Goal: Information Seeking & Learning: Learn about a topic

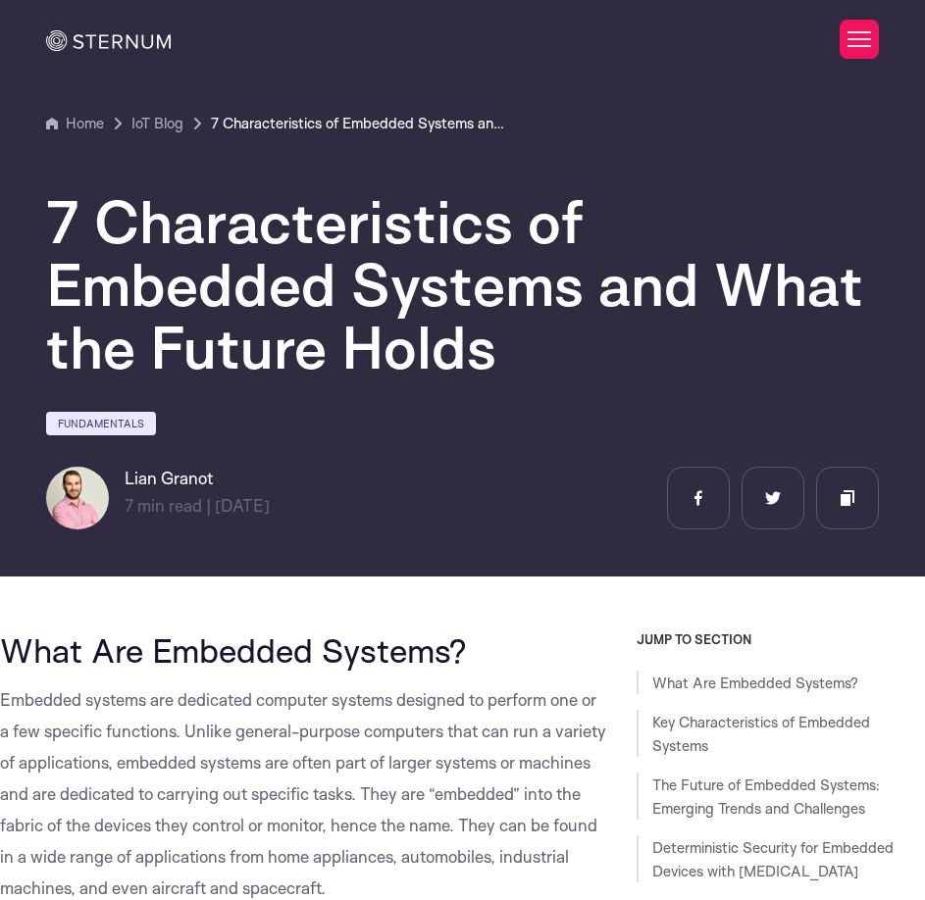
click at [207, 637] on button "Deny" at bounding box center [175, 639] width 279 height 56
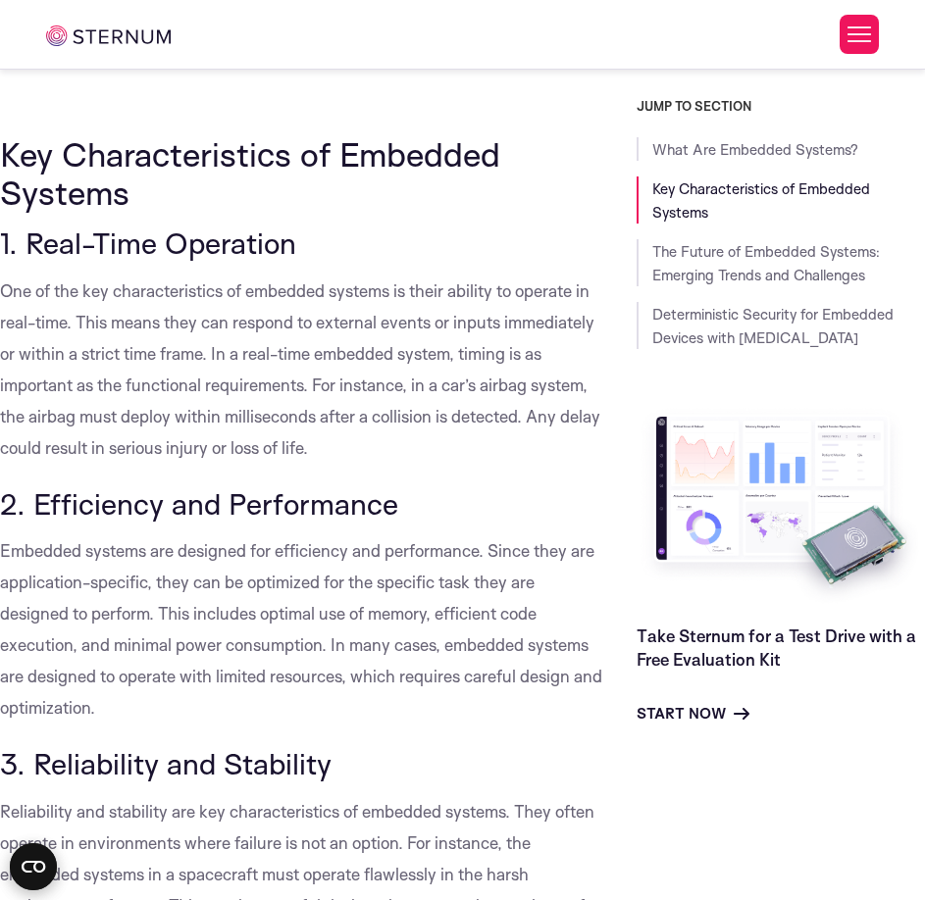
scroll to position [971, 0]
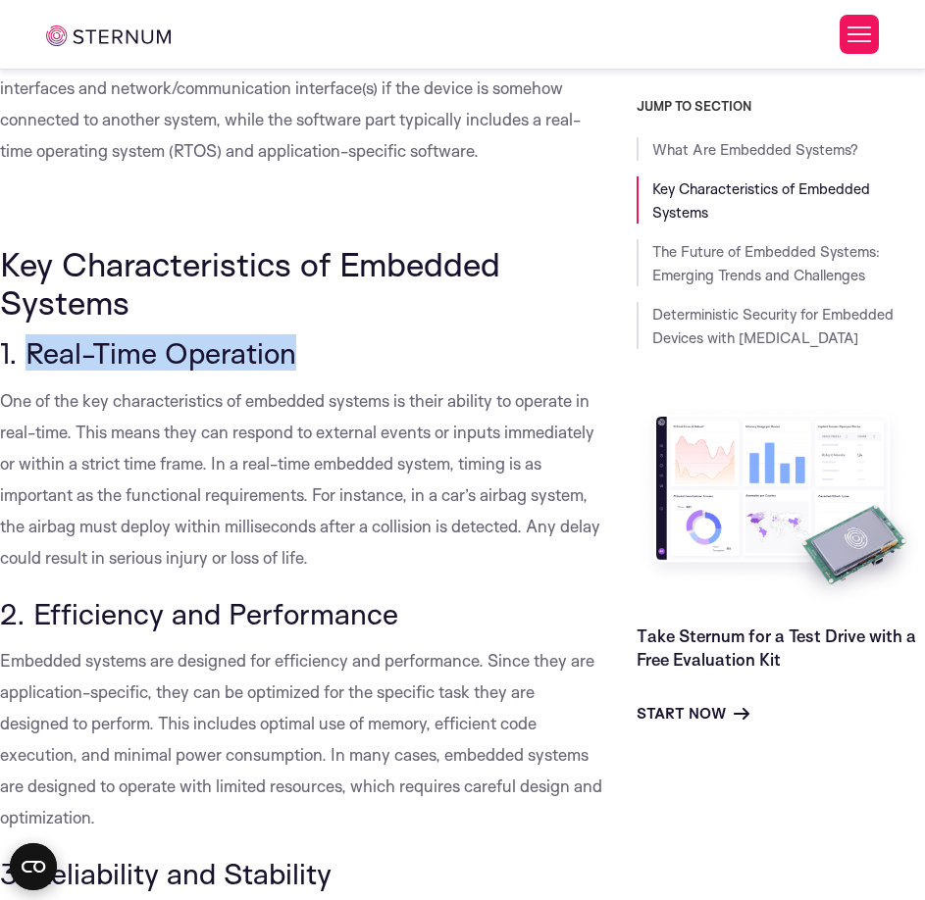
drag, startPoint x: 241, startPoint y: 355, endPoint x: 24, endPoint y: 362, distance: 217.8
click at [24, 362] on h3 "1. Real-Time Operation" at bounding box center [303, 352] width 607 height 33
copy span "Real-Time Operation"
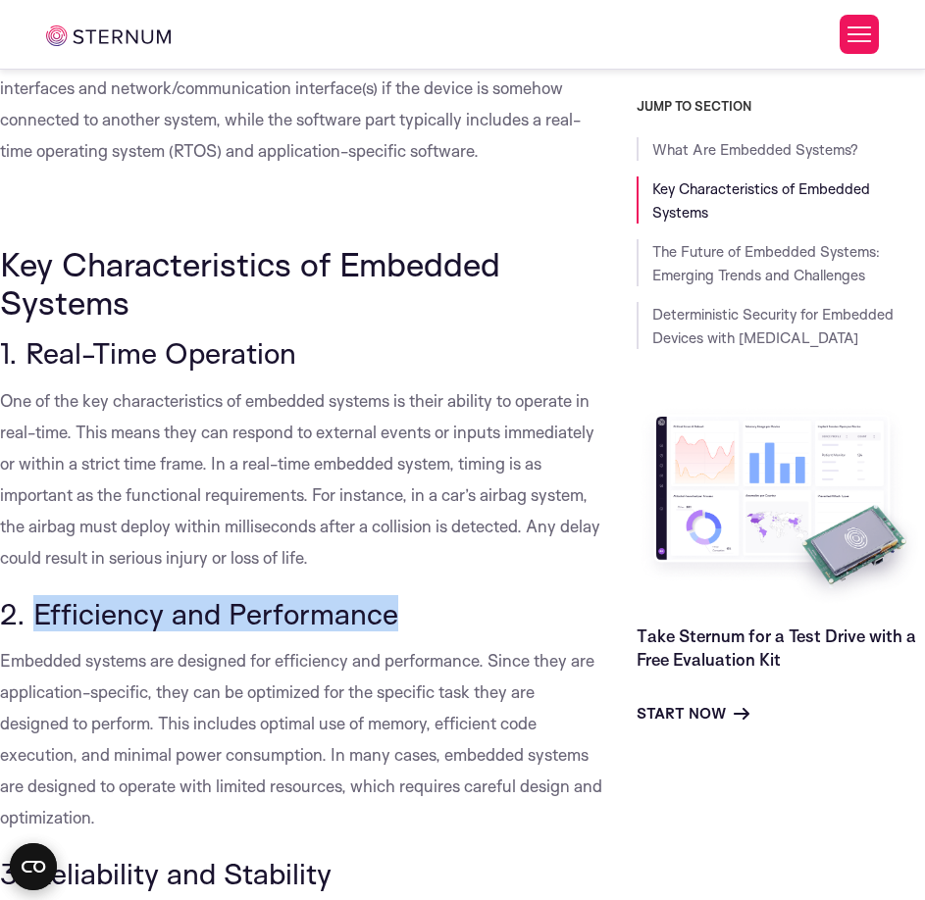
drag, startPoint x: 202, startPoint y: 614, endPoint x: 40, endPoint y: 609, distance: 161.8
click at [40, 609] on h3 "2. Efficiency and Performance" at bounding box center [303, 613] width 607 height 33
copy span "Efficiency and Performance"
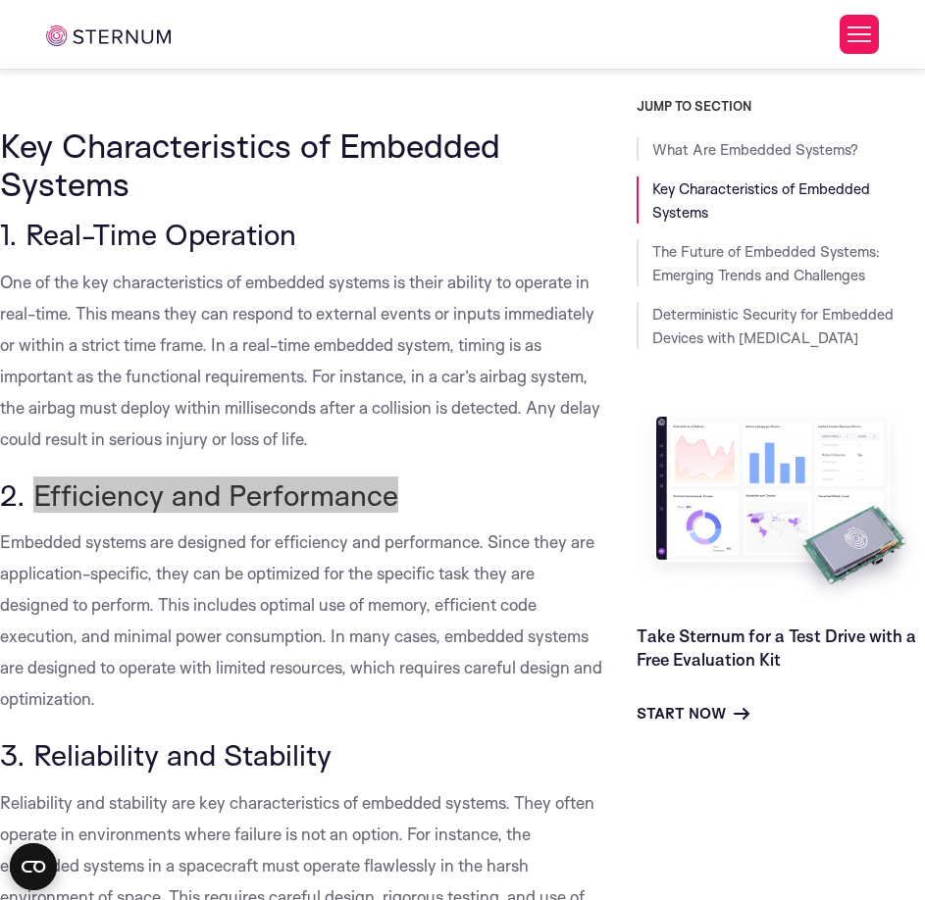
scroll to position [1363, 0]
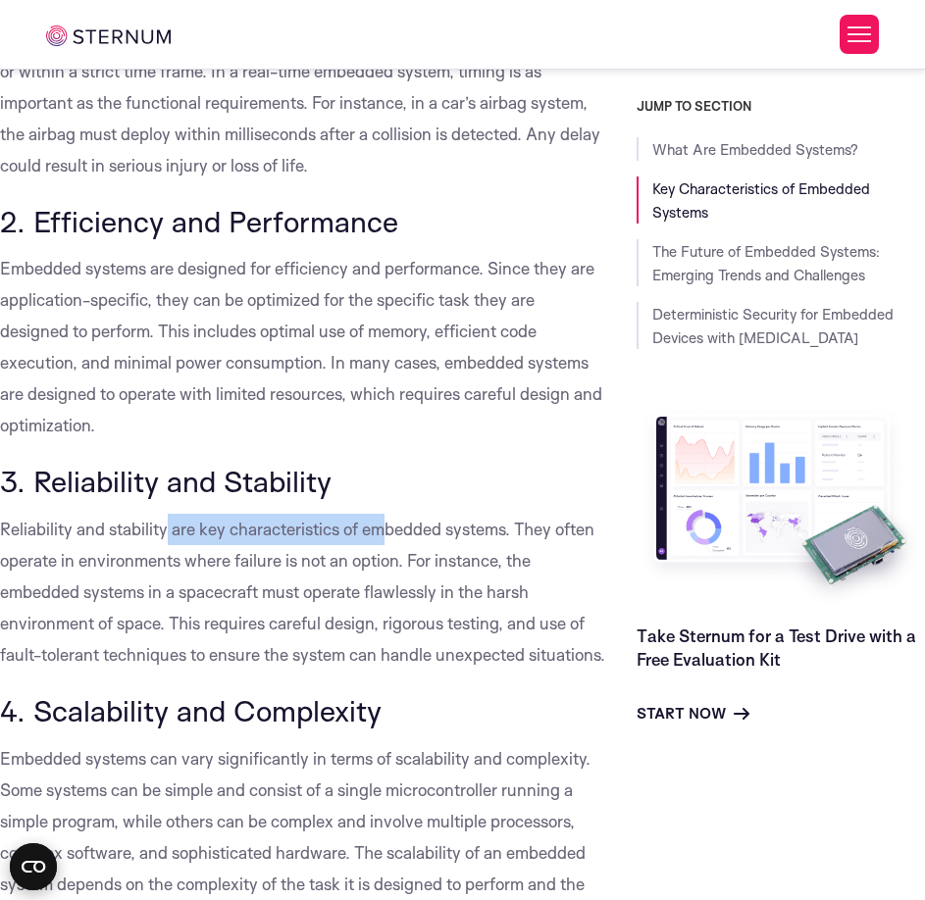
drag, startPoint x: 194, startPoint y: 498, endPoint x: 167, endPoint y: 507, distance: 28.8
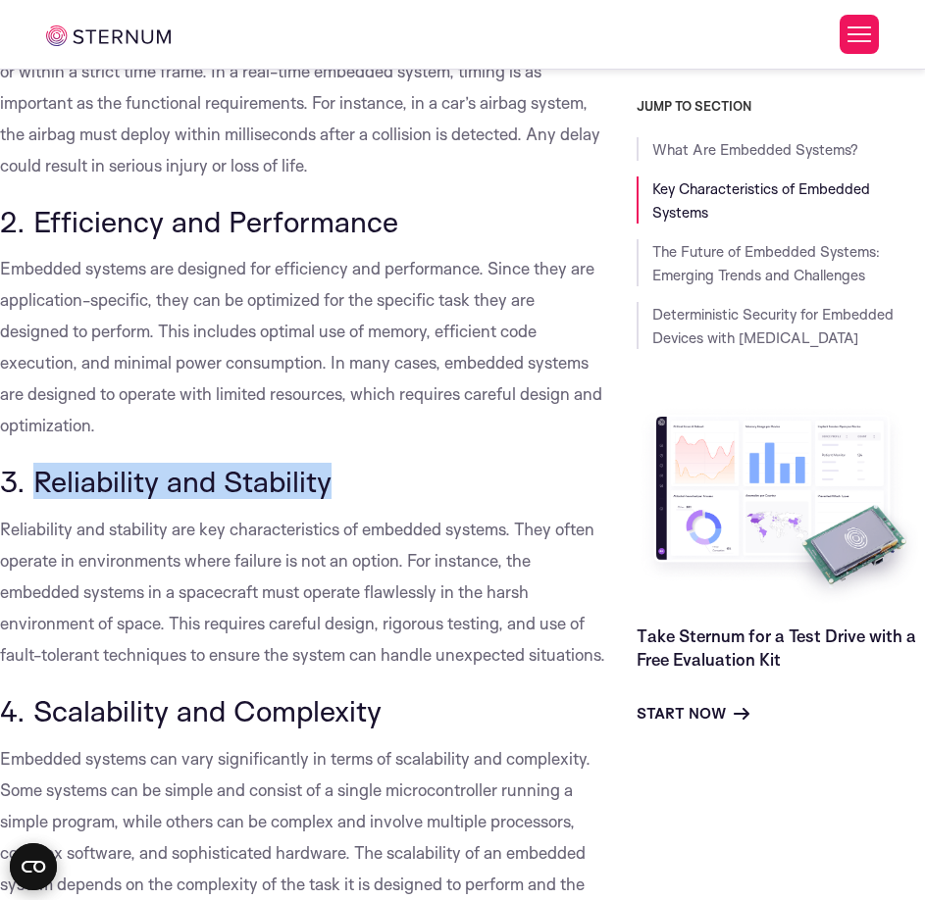
drag, startPoint x: 338, startPoint y: 482, endPoint x: 30, endPoint y: 486, distance: 307.9
click at [30, 486] on h3 "3. Reliability and Stability" at bounding box center [303, 481] width 607 height 33
copy span "Reliability and Stability"
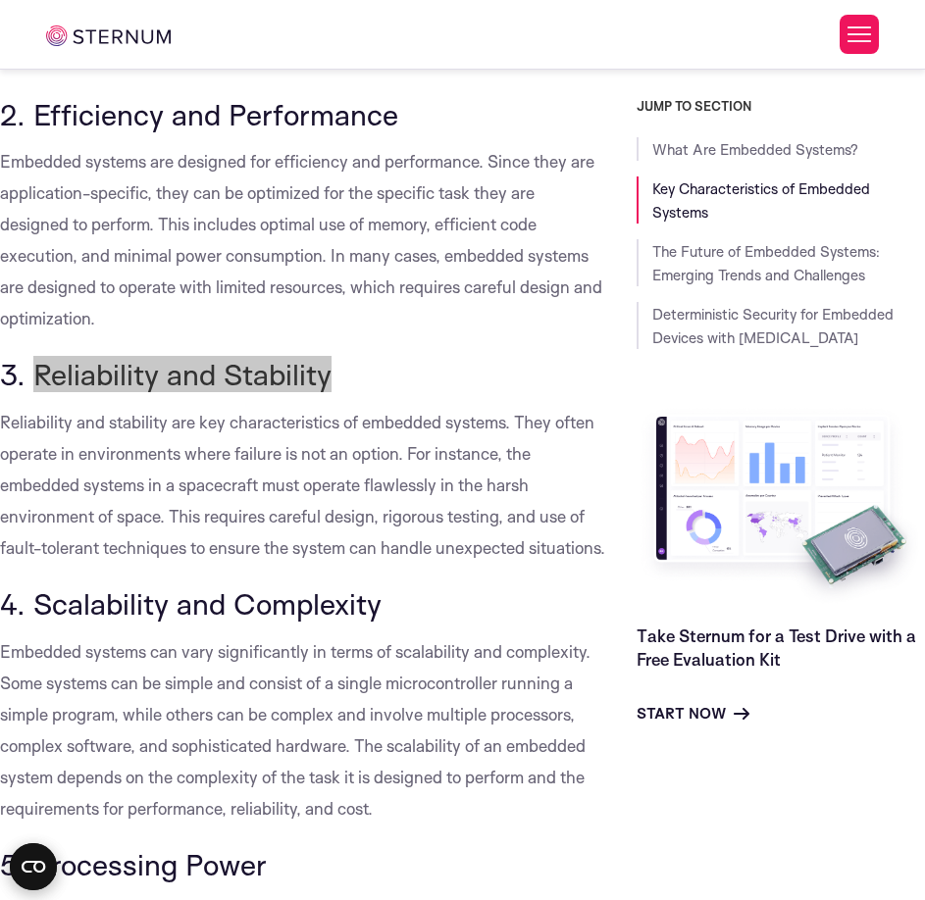
scroll to position [1559, 0]
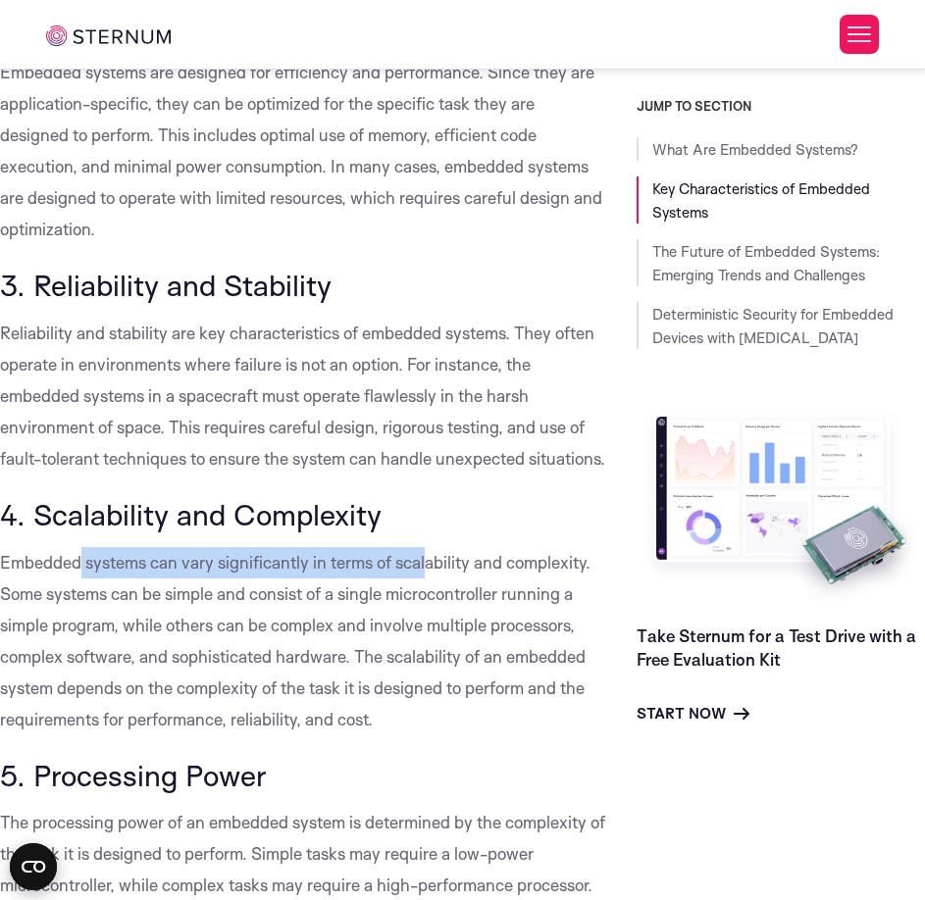
drag, startPoint x: 427, startPoint y: 564, endPoint x: 78, endPoint y: 567, distance: 349.0
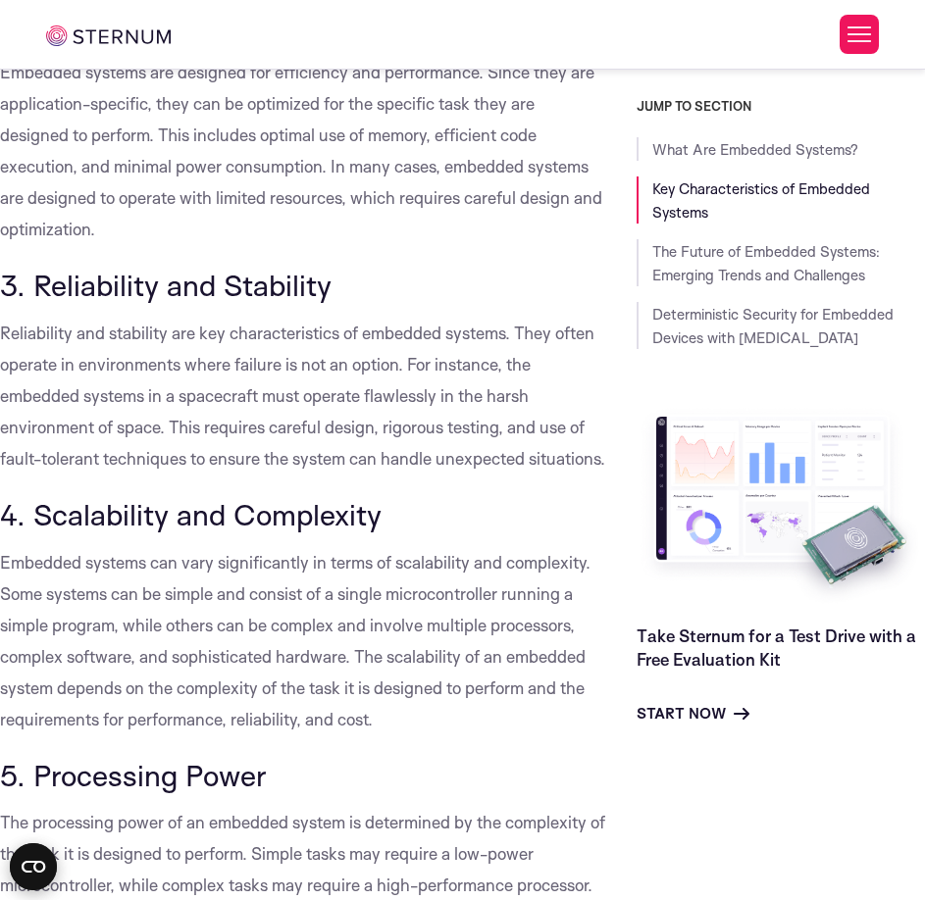
click at [244, 532] on span "4. Scalability and Complexity" at bounding box center [190, 514] width 381 height 36
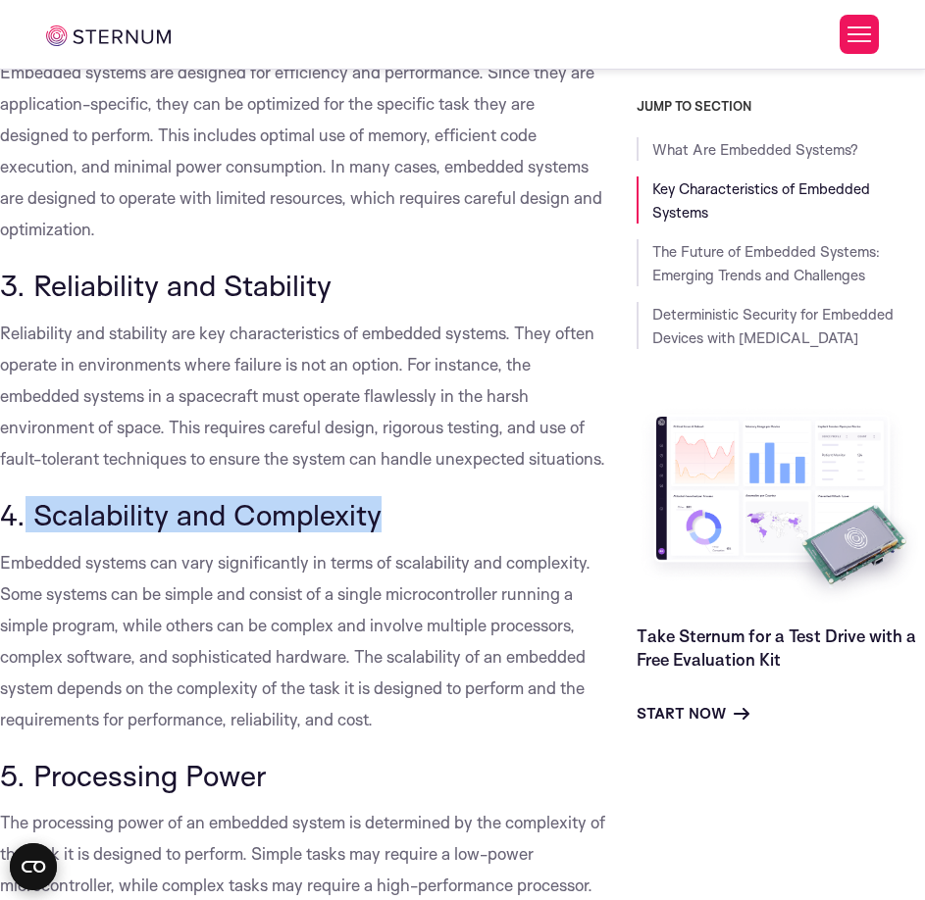
drag, startPoint x: 423, startPoint y: 537, endPoint x: 27, endPoint y: 558, distance: 395.6
click at [27, 531] on h3 "4. Scalability and Complexity" at bounding box center [303, 514] width 607 height 33
click at [42, 532] on span "4. Scalability and Complexity" at bounding box center [190, 514] width 381 height 36
click at [37, 532] on span "4. Scalability and Complexity" at bounding box center [190, 514] width 381 height 36
copy span "Scalability and Complexity"
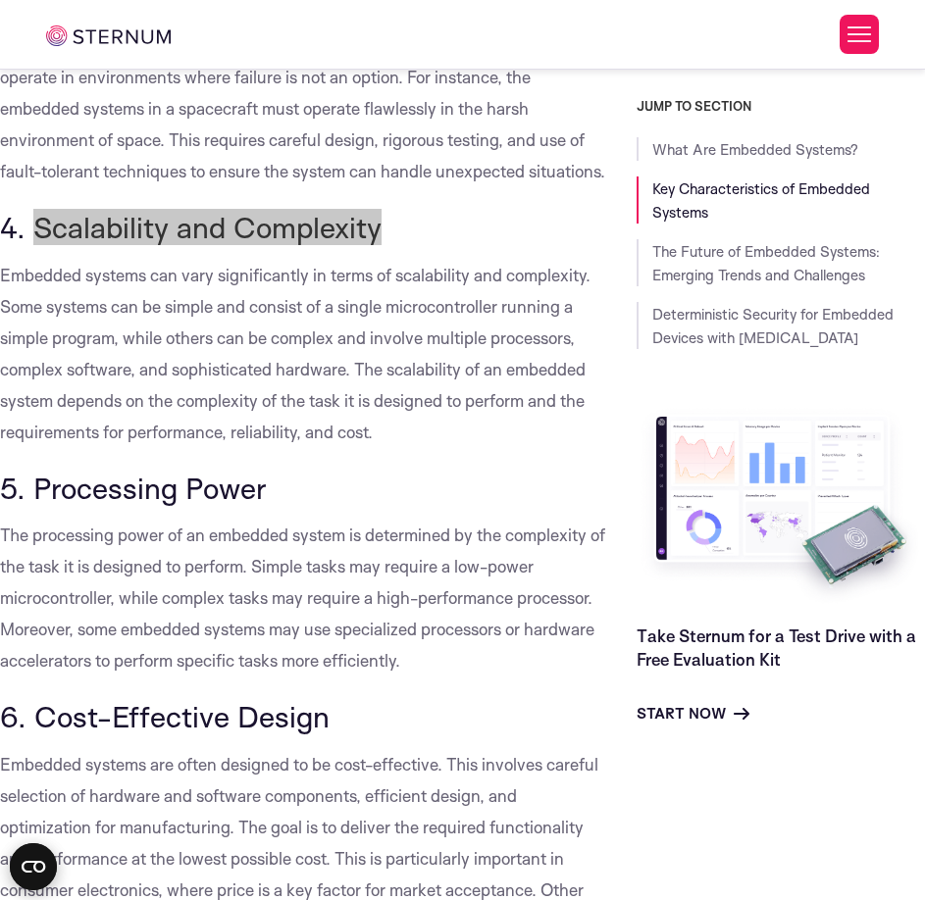
scroll to position [1853, 0]
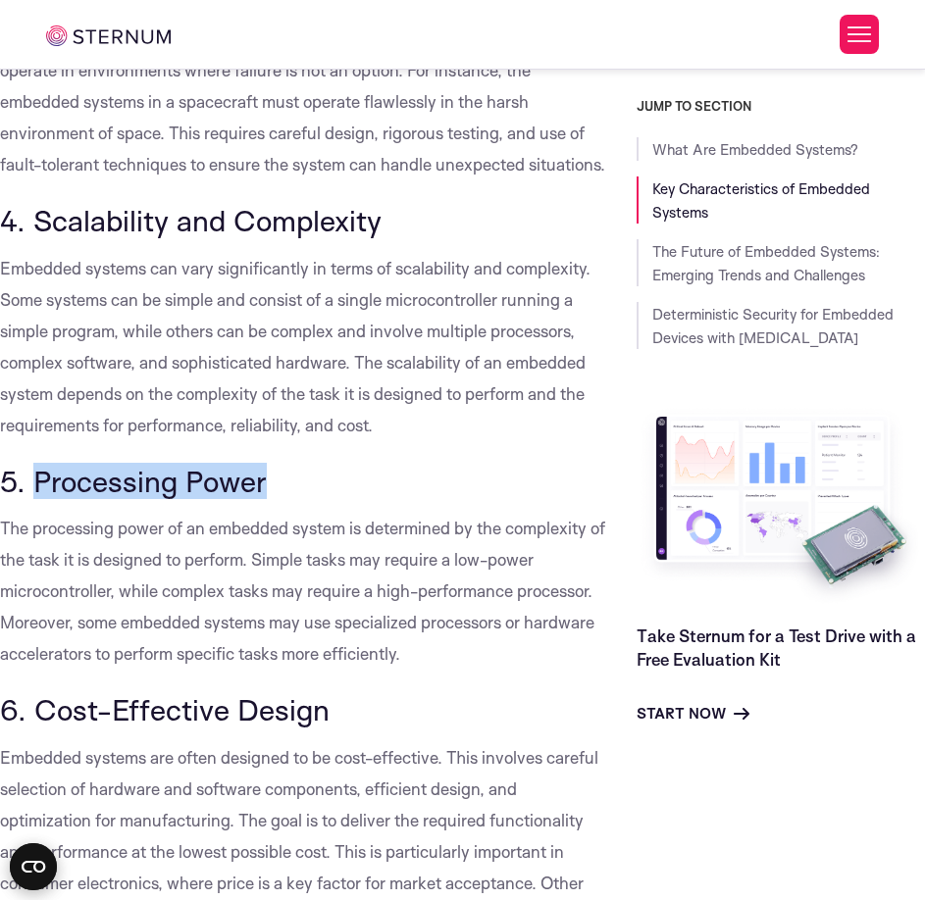
drag, startPoint x: 322, startPoint y: 519, endPoint x: 40, endPoint y: 518, distance: 281.4
click at [40, 498] on h3 "5. Processing Power" at bounding box center [303, 481] width 607 height 33
copy span "Processing Power"
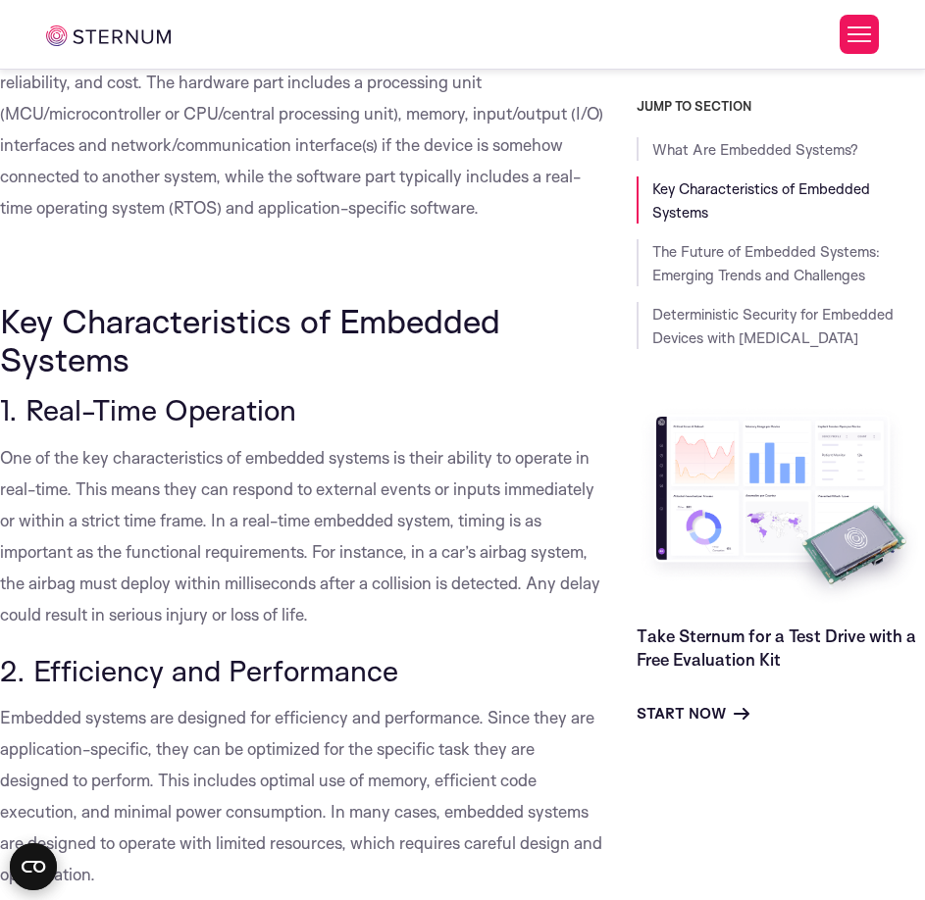
scroll to position [873, 0]
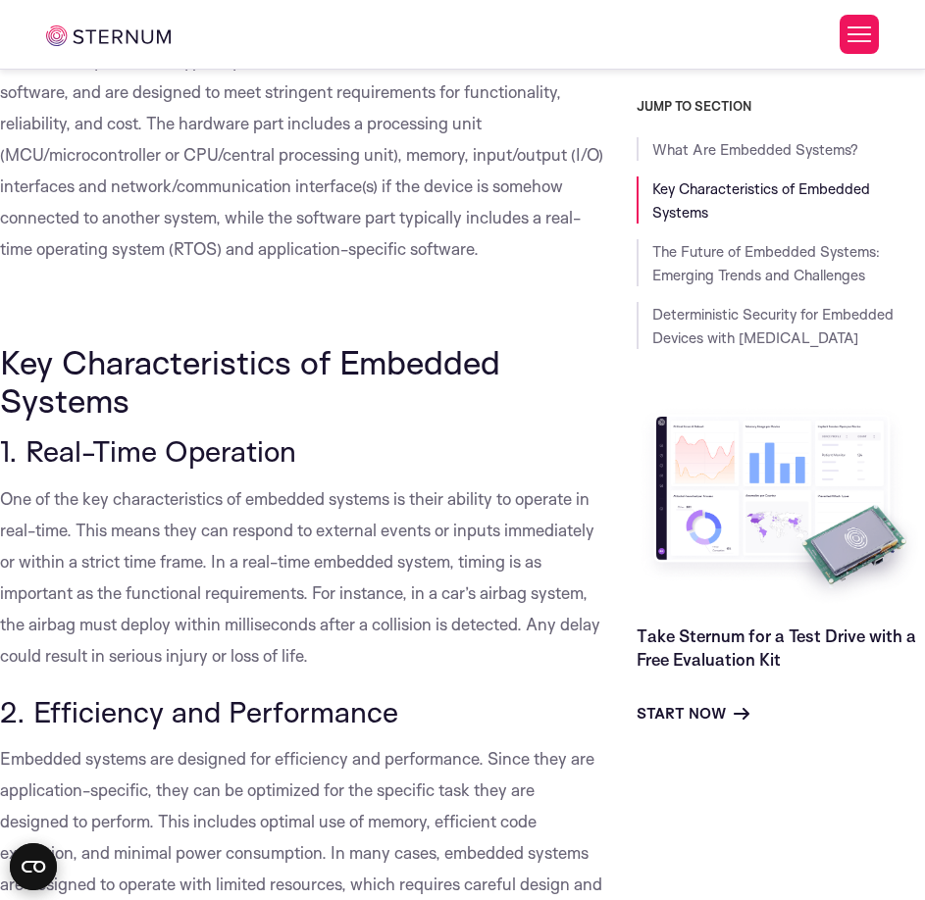
click at [6, 501] on span "One of the key characteristics of embedded systems is their ability to operate …" at bounding box center [300, 576] width 600 height 177
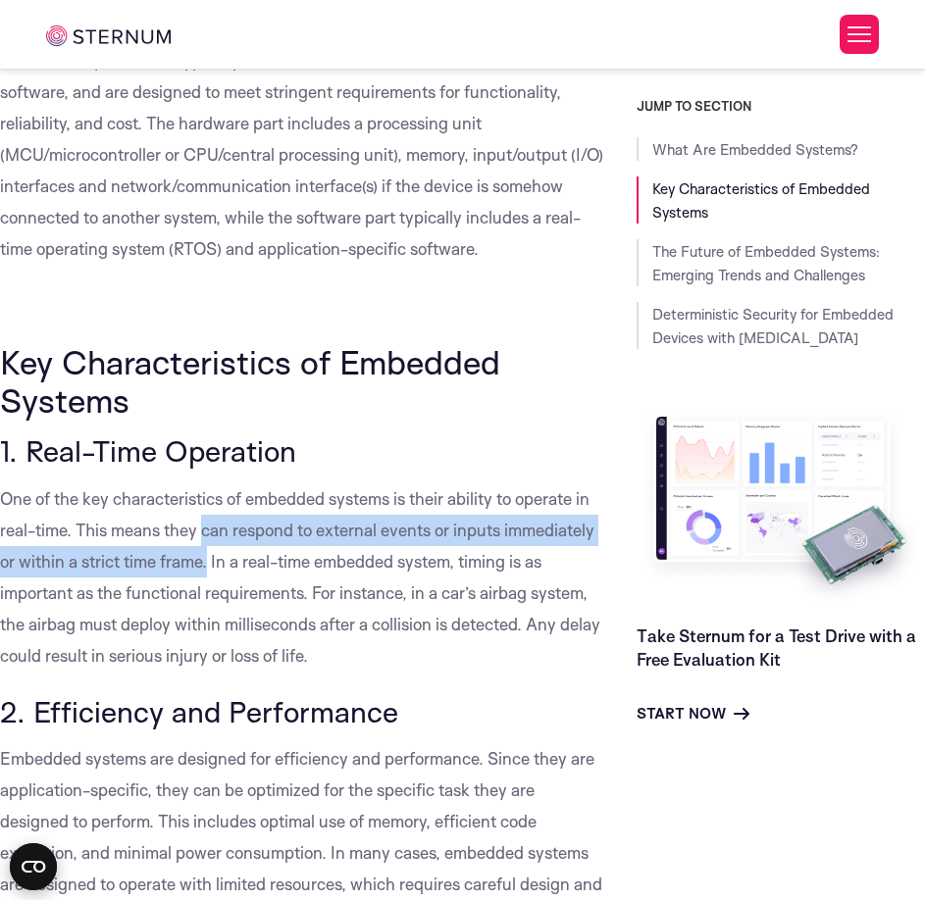
drag, startPoint x: 204, startPoint y: 529, endPoint x: 208, endPoint y: 560, distance: 30.6
click at [208, 560] on span "One of the key characteristics of embedded systems is their ability to operate …" at bounding box center [300, 576] width 600 height 177
copy span "can respond to external events or inputs immediately or within a strict time fr…"
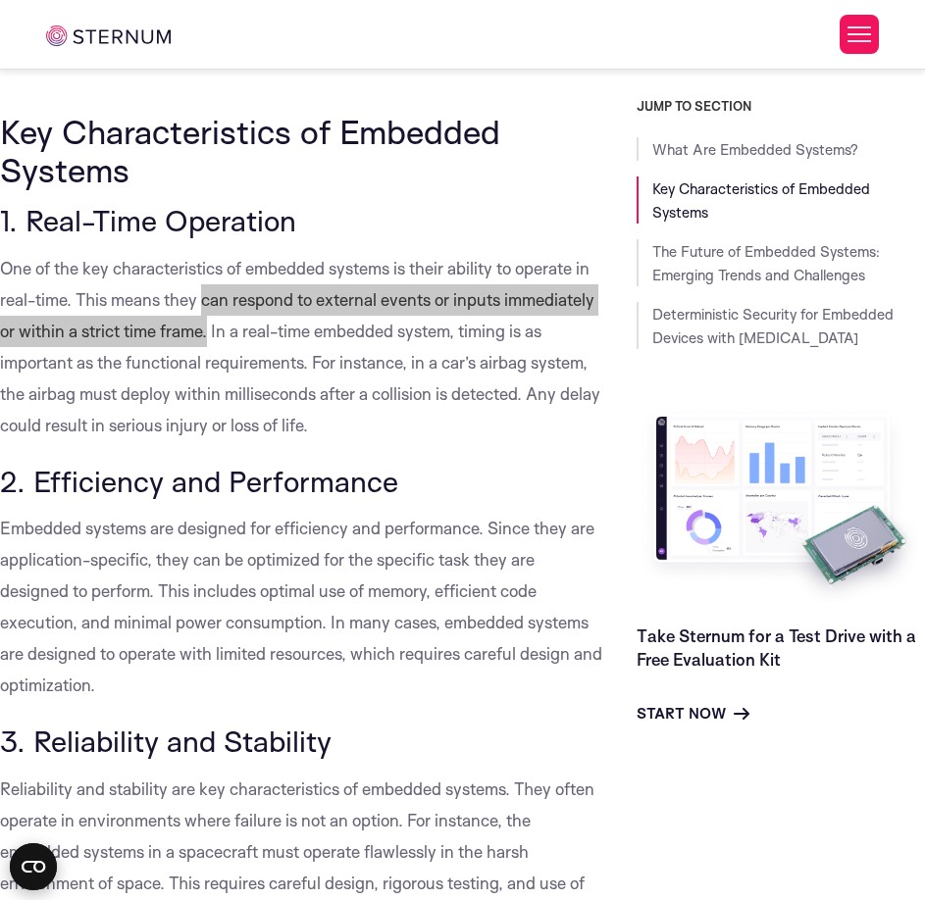
scroll to position [1265, 0]
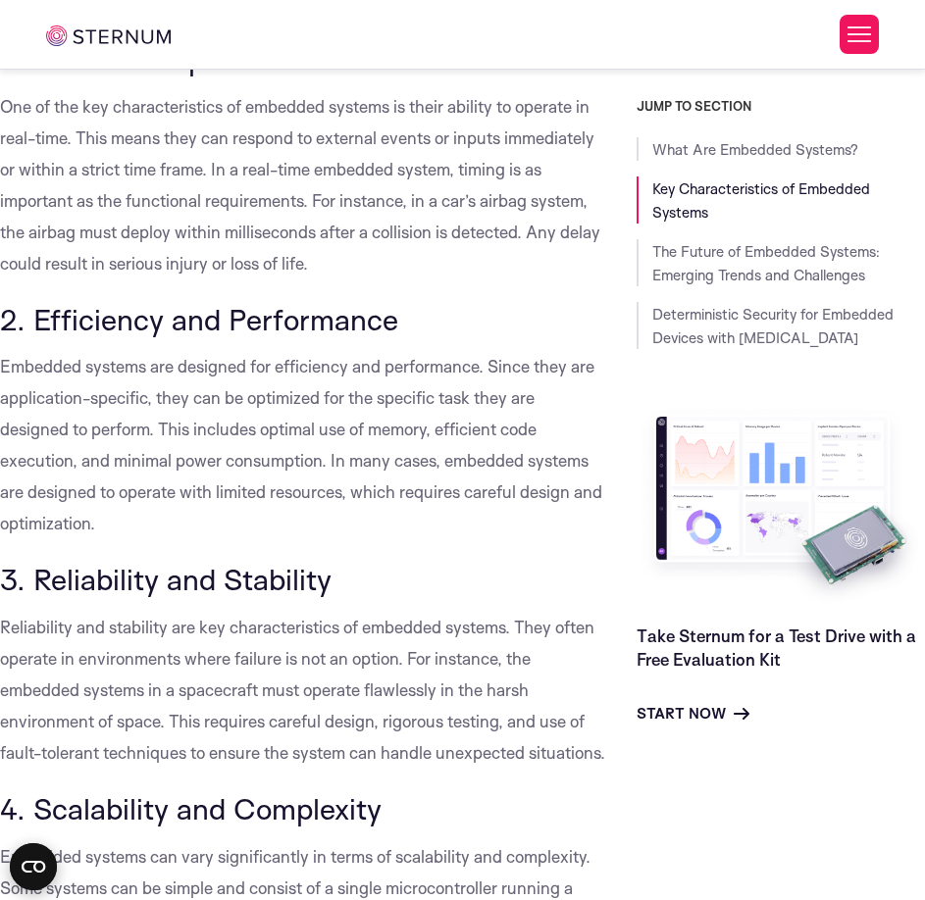
click at [89, 414] on p "Embedded systems are designed for efficiency and performance. Since they are ap…" at bounding box center [303, 445] width 607 height 188
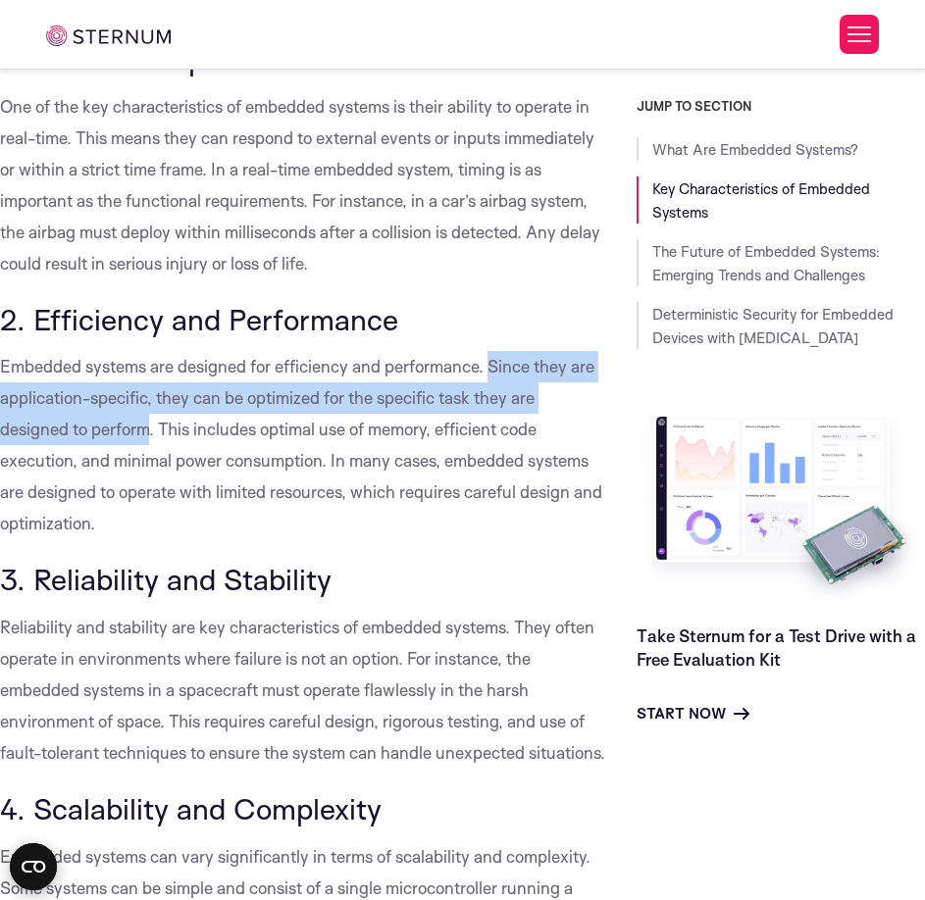
drag, startPoint x: 488, startPoint y: 366, endPoint x: 152, endPoint y: 425, distance: 341.6
click at [152, 425] on span "Embedded systems are designed for efficiency and performance. Since they are ap…" at bounding box center [301, 444] width 602 height 177
copy span "Since they are application-specific, they can be optimized for the specific tas…"
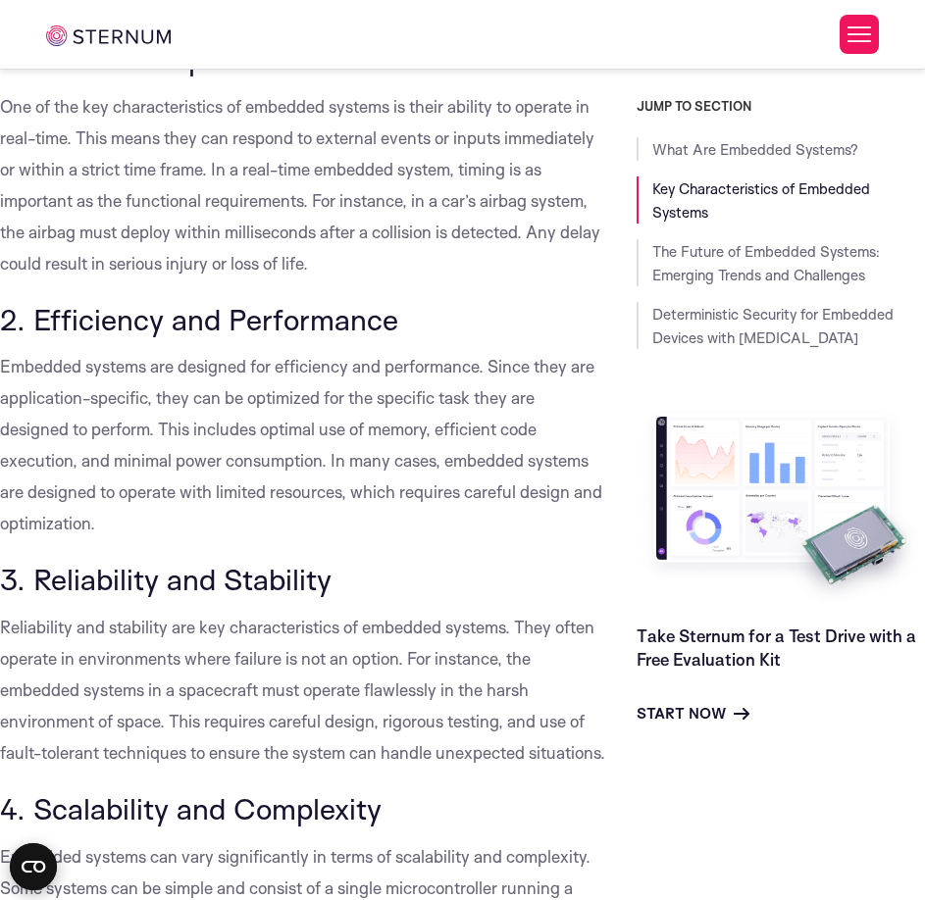
click at [302, 480] on p "Embedded systems are designed for efficiency and performance. Since they are ap…" at bounding box center [303, 445] width 607 height 188
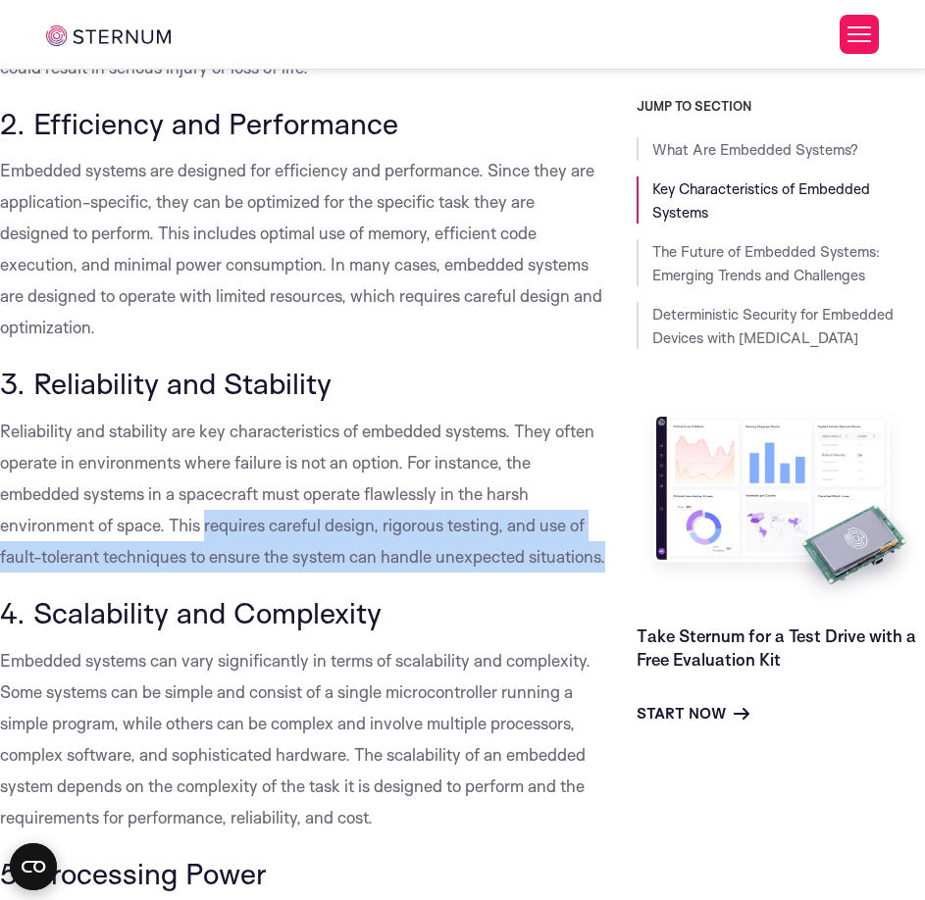
drag, startPoint x: 206, startPoint y: 526, endPoint x: 209, endPoint y: 577, distance: 51.1
click at [209, 573] on p "Reliability and stability are key characteristics of embedded systems. They oft…" at bounding box center [303, 494] width 607 height 157
copy span "requires careful design, rigorous testing, and use of fault-tolerant techniques…"
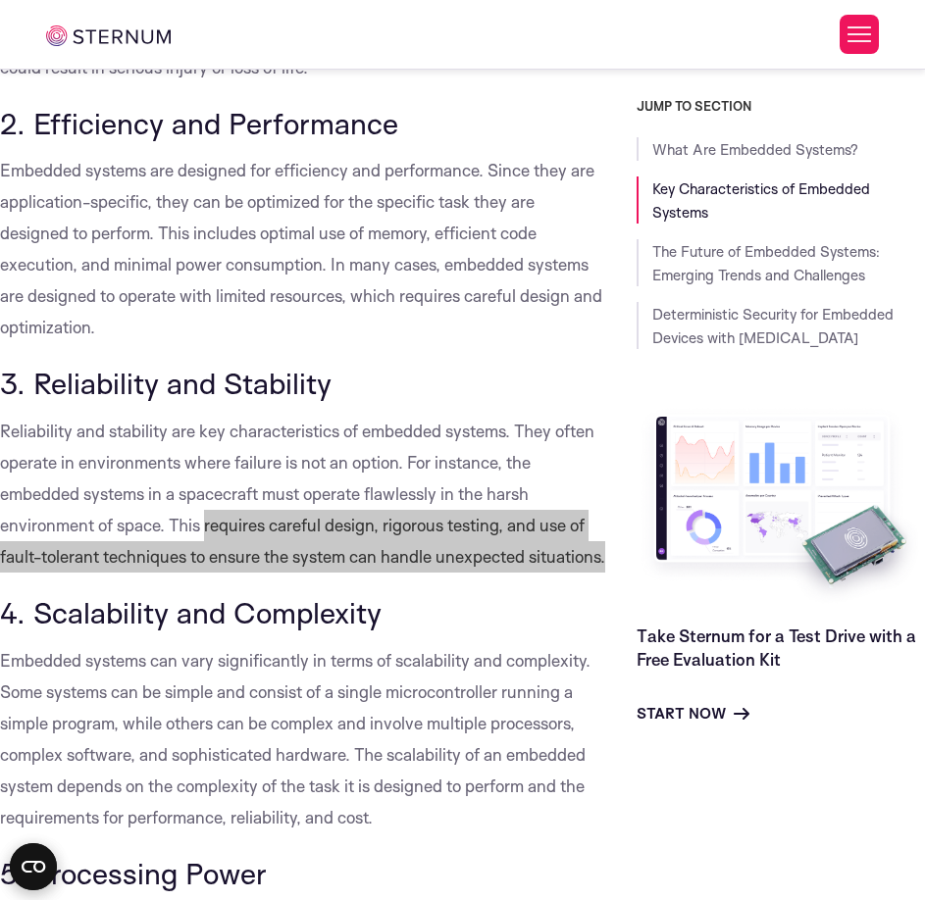
scroll to position [1951, 0]
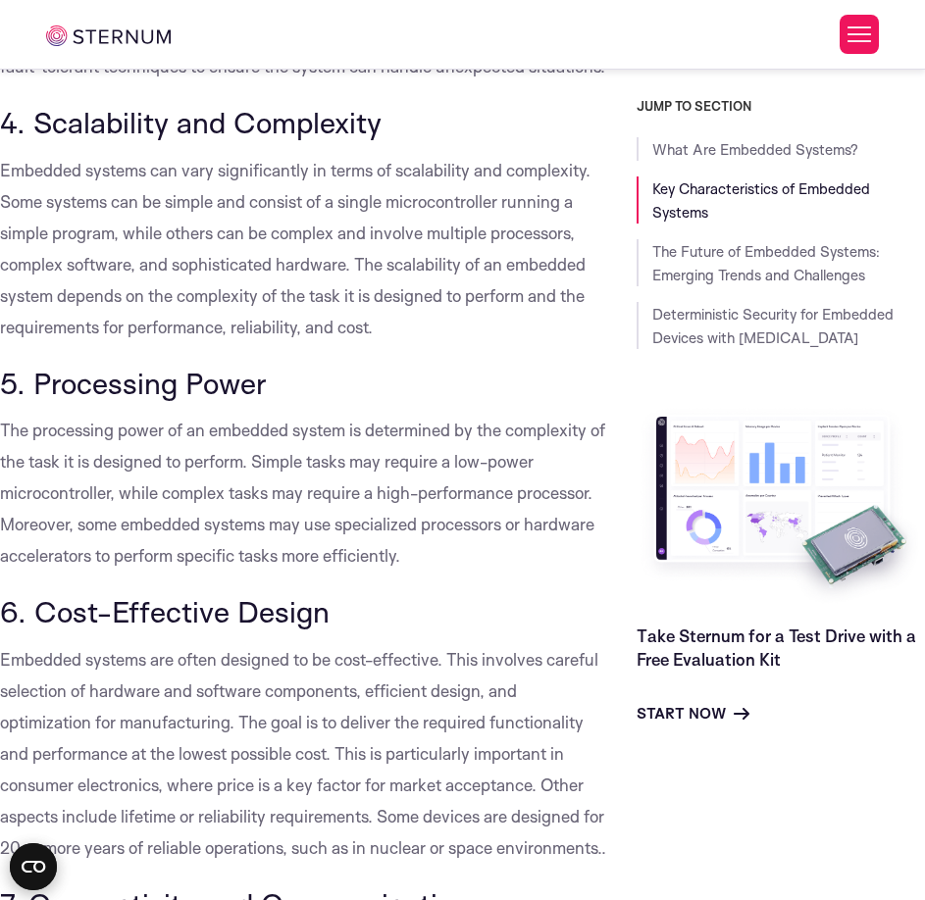
click at [64, 217] on p "Embedded systems can vary significantly in terms of scalability and complexity.…" at bounding box center [303, 249] width 607 height 188
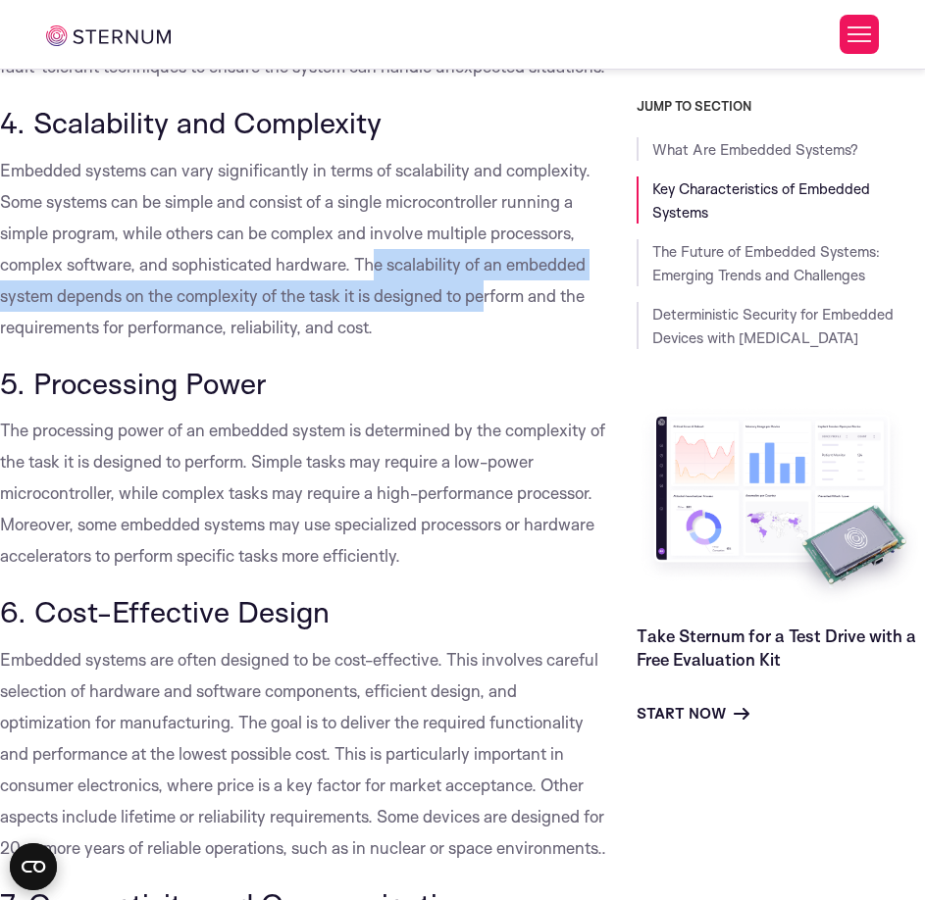
drag, startPoint x: 374, startPoint y: 295, endPoint x: 486, endPoint y: 330, distance: 118.1
click at [486, 330] on span "Embedded systems can vary significantly in terms of scalability and complexity.…" at bounding box center [295, 248] width 590 height 177
click at [401, 304] on span "Embedded systems can vary significantly in terms of scalability and complexity.…" at bounding box center [295, 248] width 590 height 177
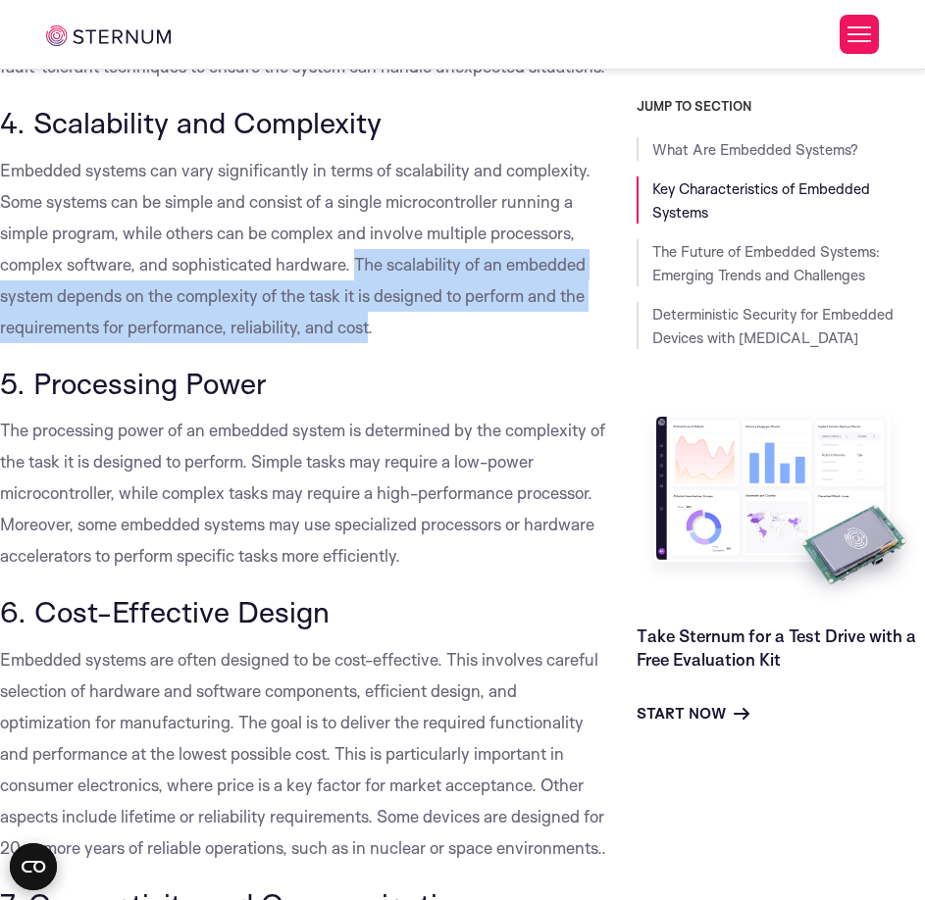
drag, startPoint x: 354, startPoint y: 291, endPoint x: 372, endPoint y: 353, distance: 64.2
click at [372, 337] on span "Embedded systems can vary significantly in terms of scalability and complexity.…" at bounding box center [295, 248] width 590 height 177
copy span "The scalability of an embedded system depends on the complexity of the task it …"
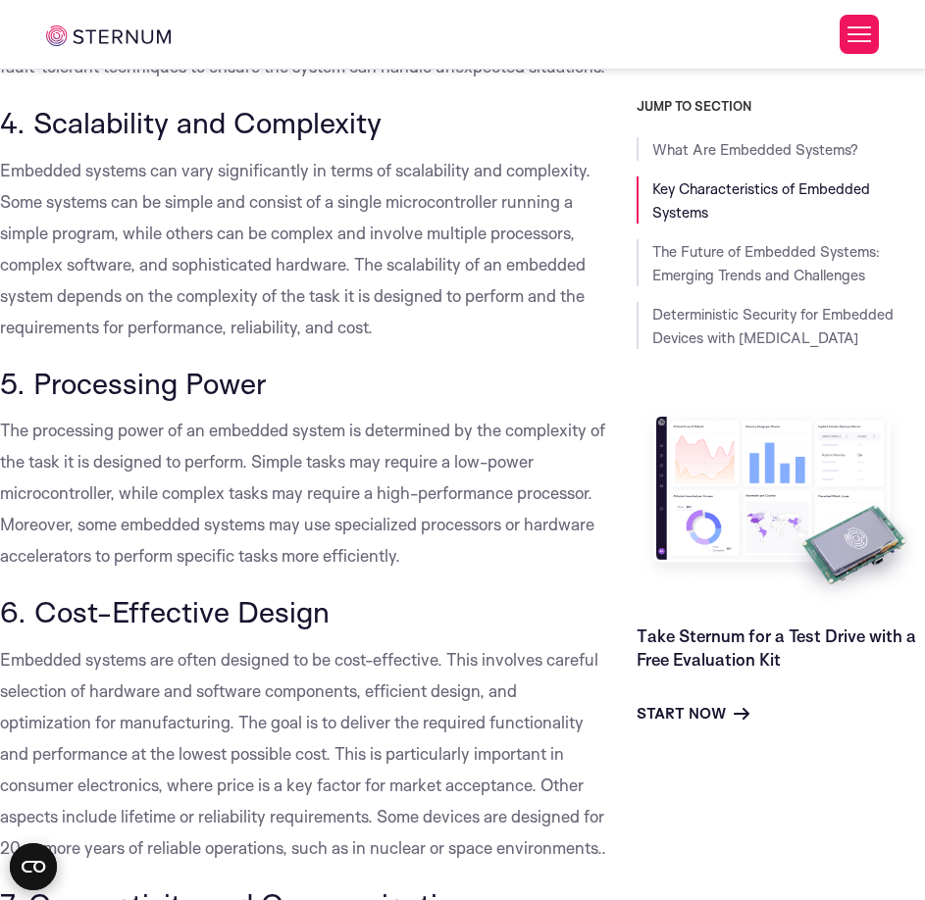
drag, startPoint x: 25, startPoint y: 455, endPoint x: 164, endPoint y: 470, distance: 139.0
click at [164, 470] on span "The processing power of an embedded system is determined by the complexity of t…" at bounding box center [302, 493] width 605 height 146
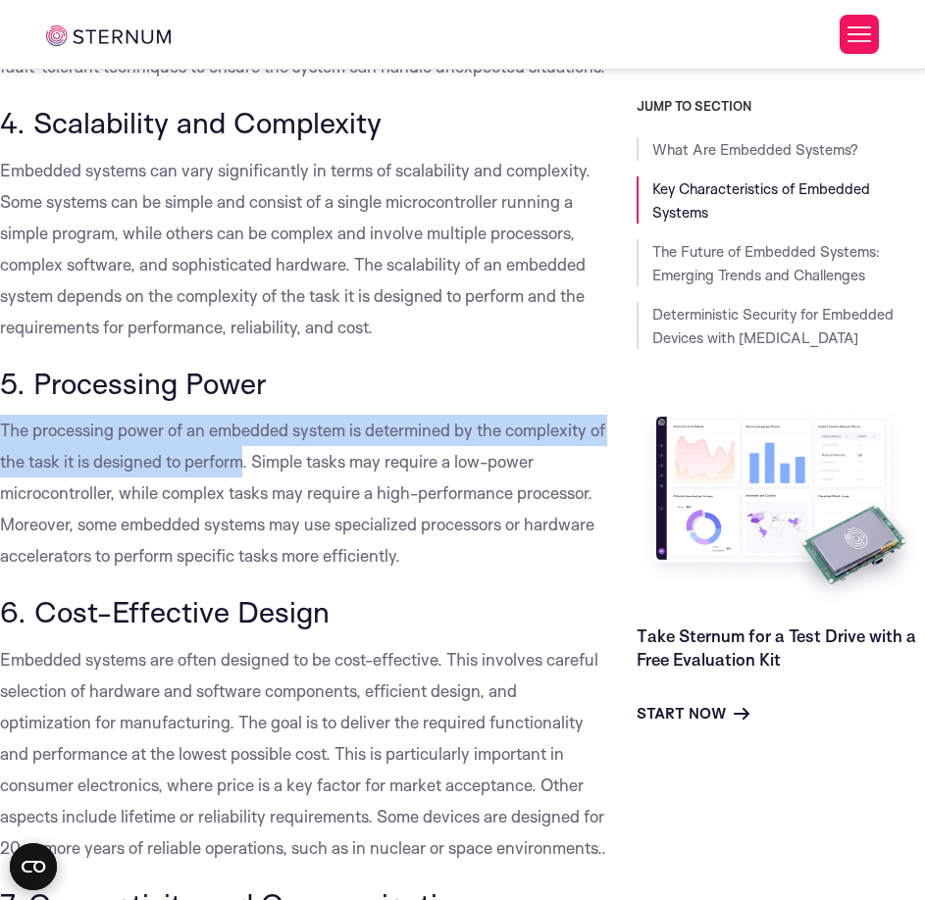
drag, startPoint x: 261, startPoint y: 496, endPoint x: 4, endPoint y: 463, distance: 259.0
click at [4, 463] on span "The processing power of an embedded system is determined by the complexity of t…" at bounding box center [302, 493] width 605 height 146
copy span "The processing power of an embedded system is determined by the complexity of t…"
